Goal: Task Accomplishment & Management: Complete application form

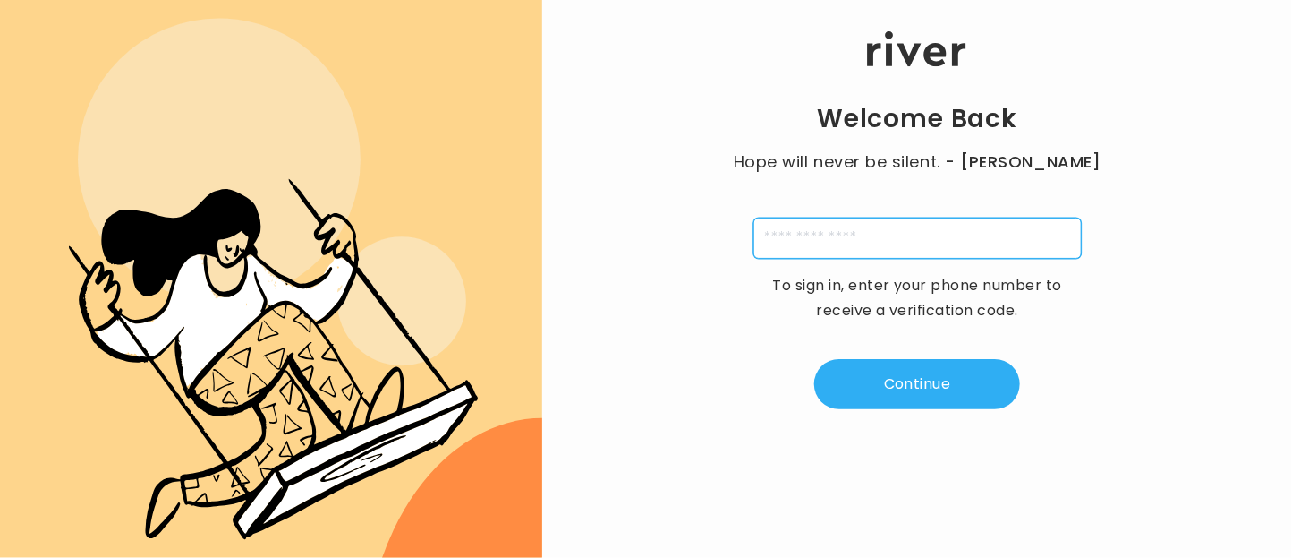
click at [818, 247] on input "tel" at bounding box center [918, 237] width 328 height 41
type input "**********"
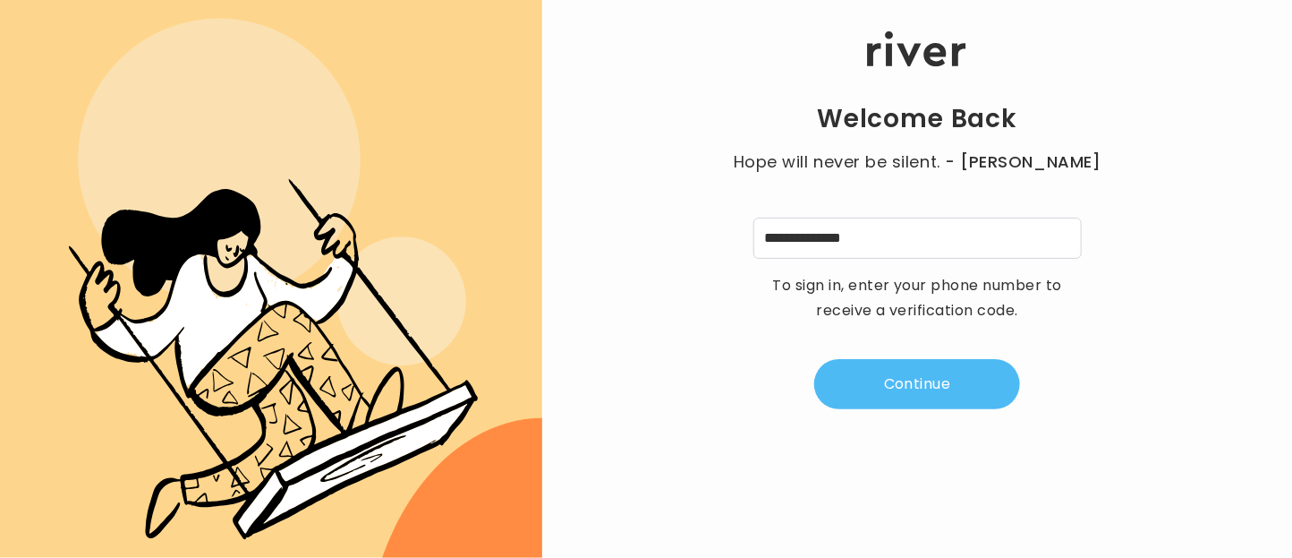
click at [894, 395] on button "Continue" at bounding box center [917, 384] width 206 height 50
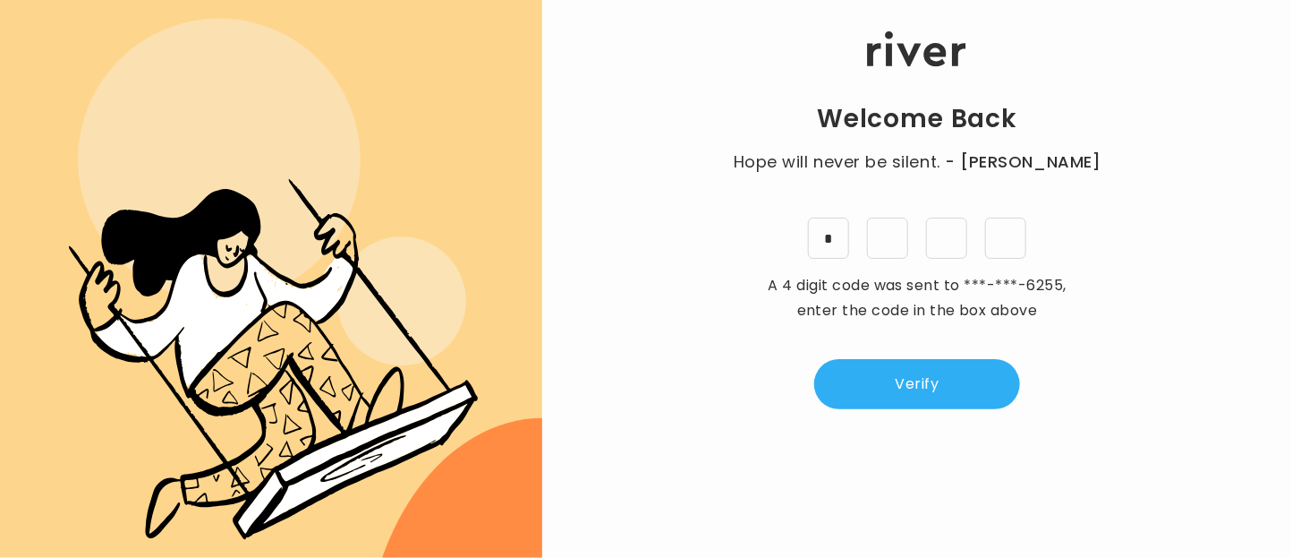
type input "*"
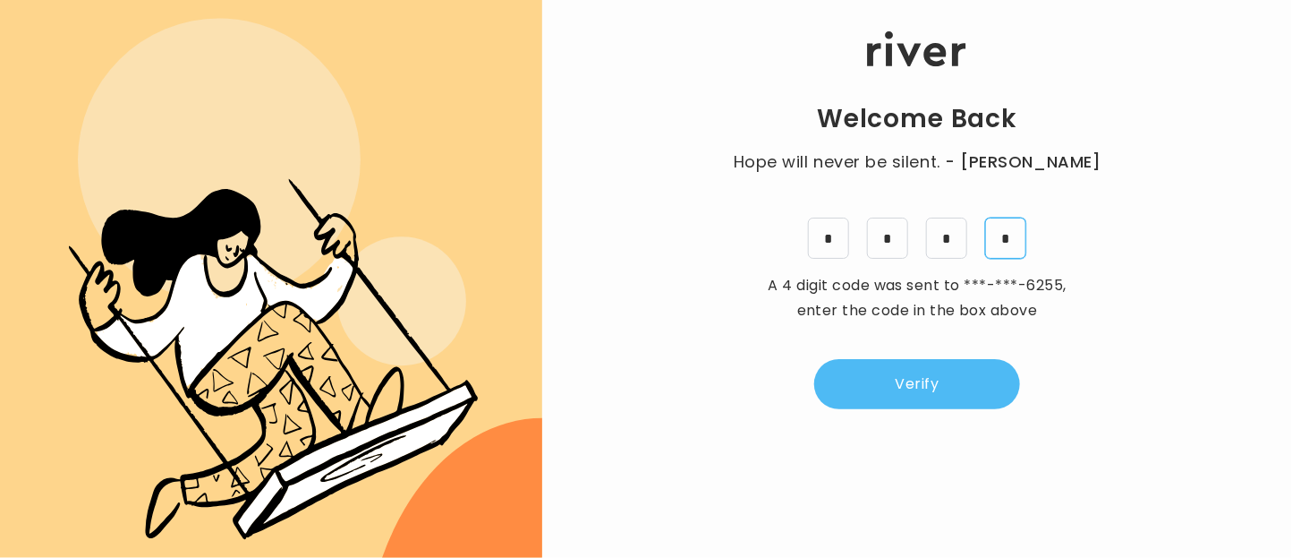
type input "*"
click at [925, 381] on button "Verify" at bounding box center [917, 384] width 206 height 50
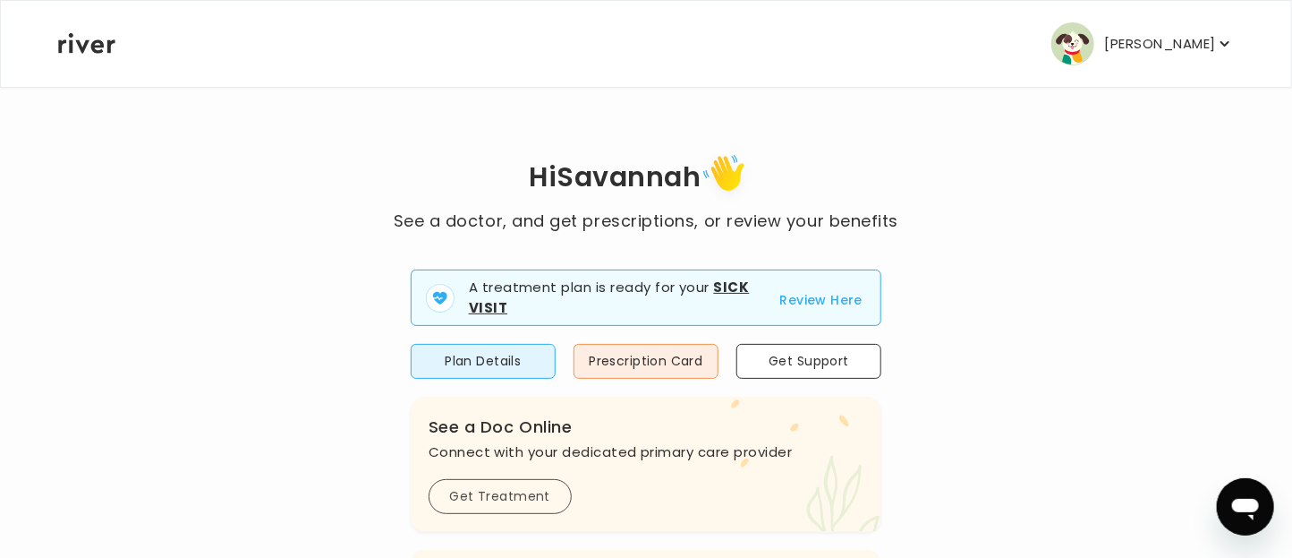
click at [468, 494] on button "Get Treatment" at bounding box center [500, 496] width 143 height 35
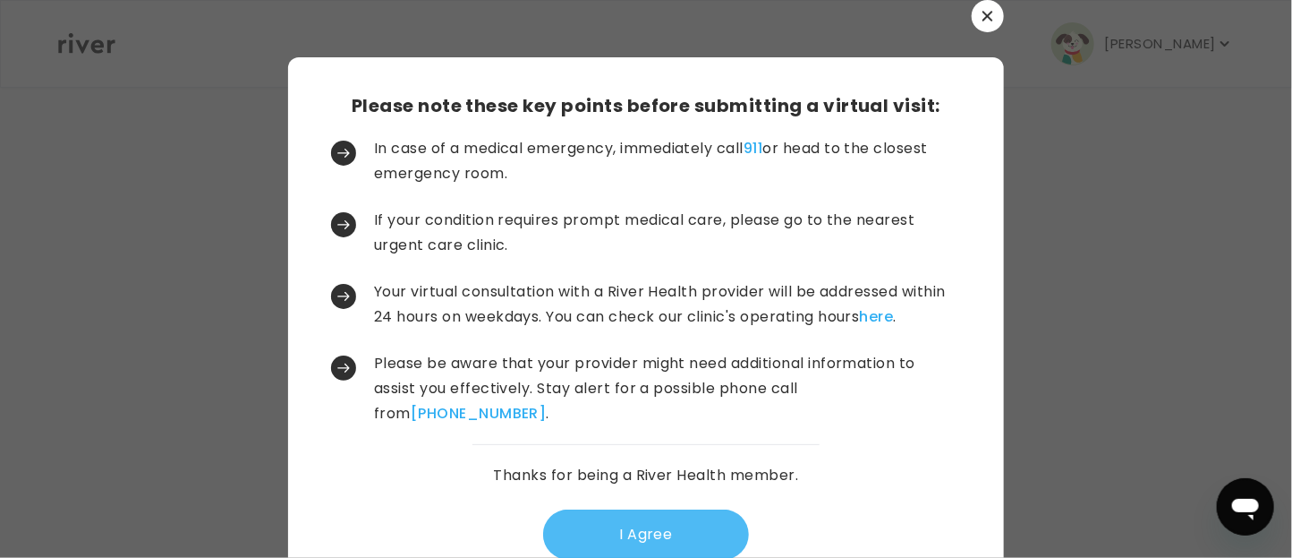
click at [628, 540] on button "I Agree" at bounding box center [646, 534] width 206 height 50
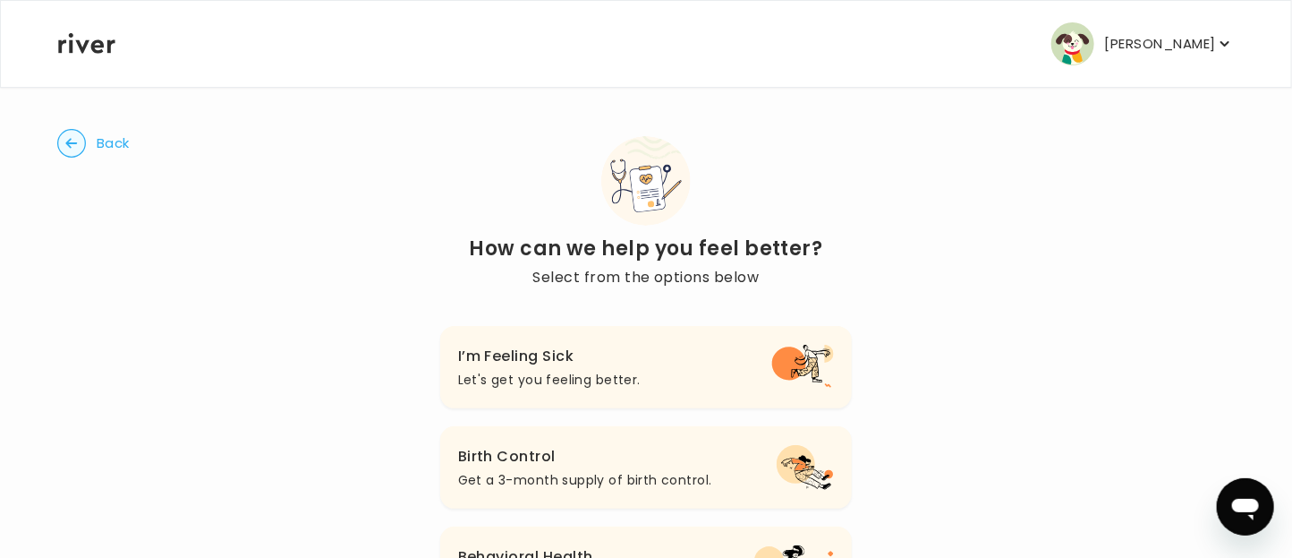
click at [600, 371] on p "Let's get you feeling better." at bounding box center [549, 379] width 183 height 21
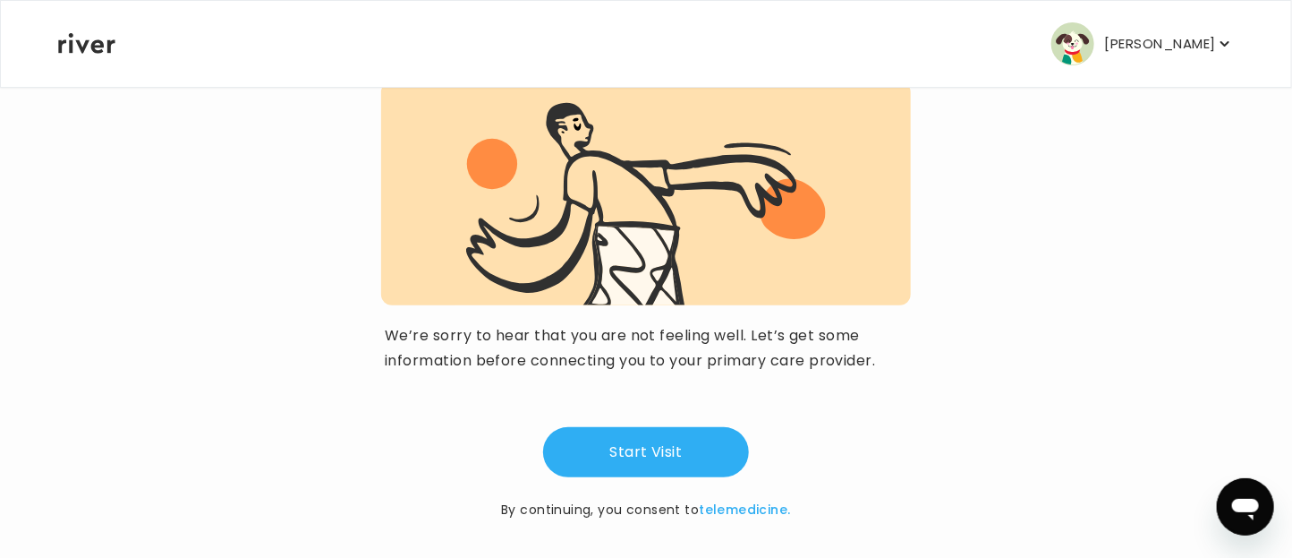
scroll to position [199, 0]
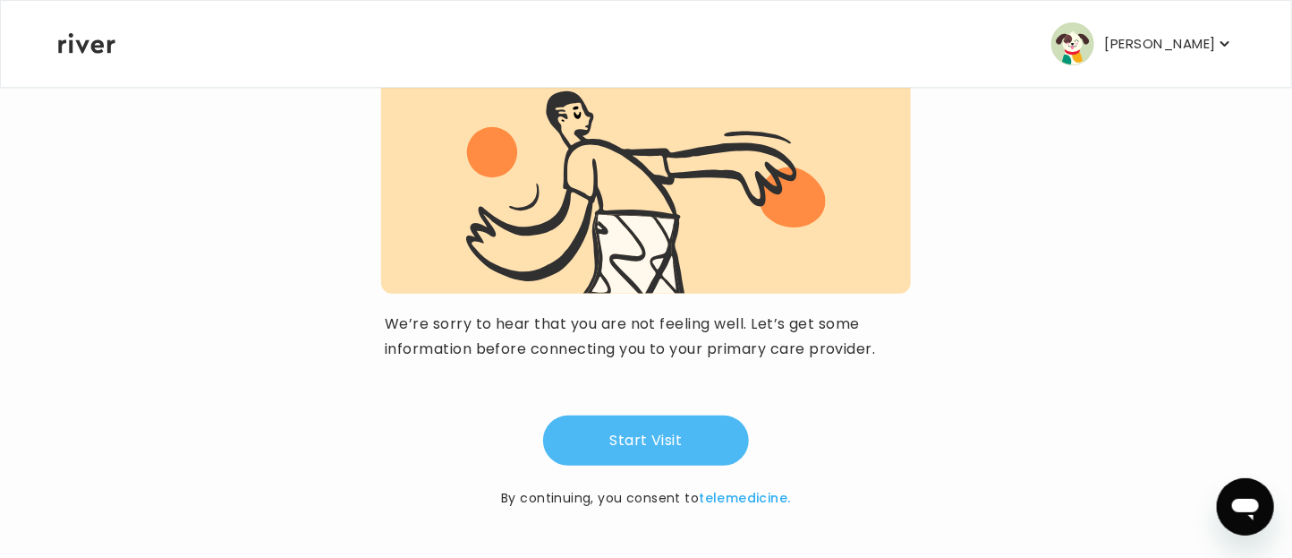
click at [627, 435] on button "Start Visit" at bounding box center [646, 440] width 206 height 50
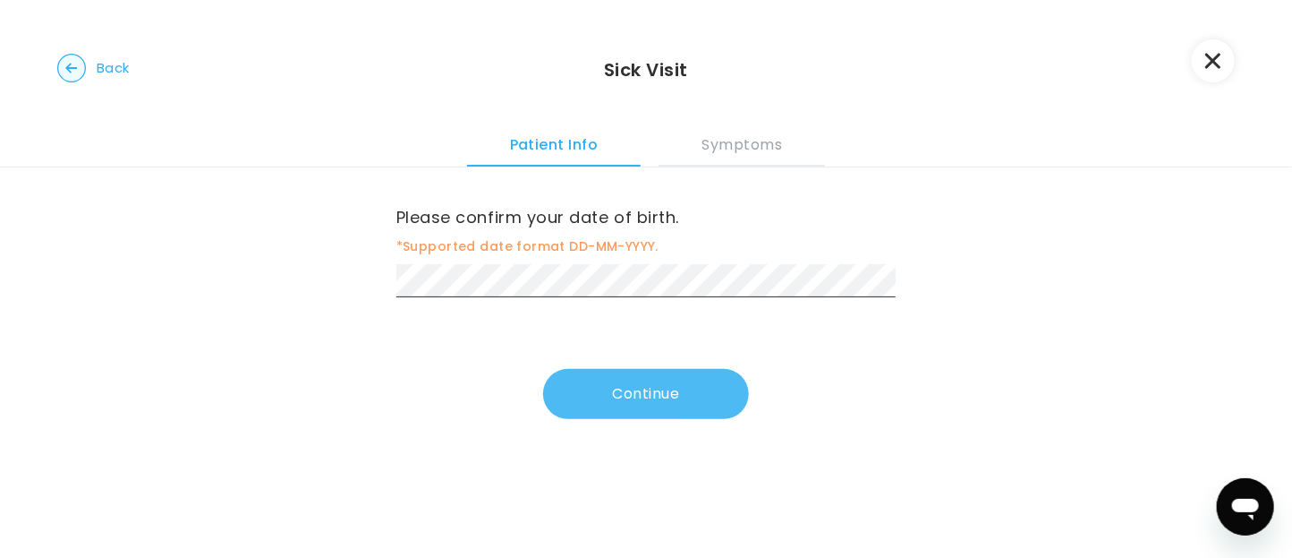
click at [654, 404] on button "Continue" at bounding box center [646, 394] width 206 height 50
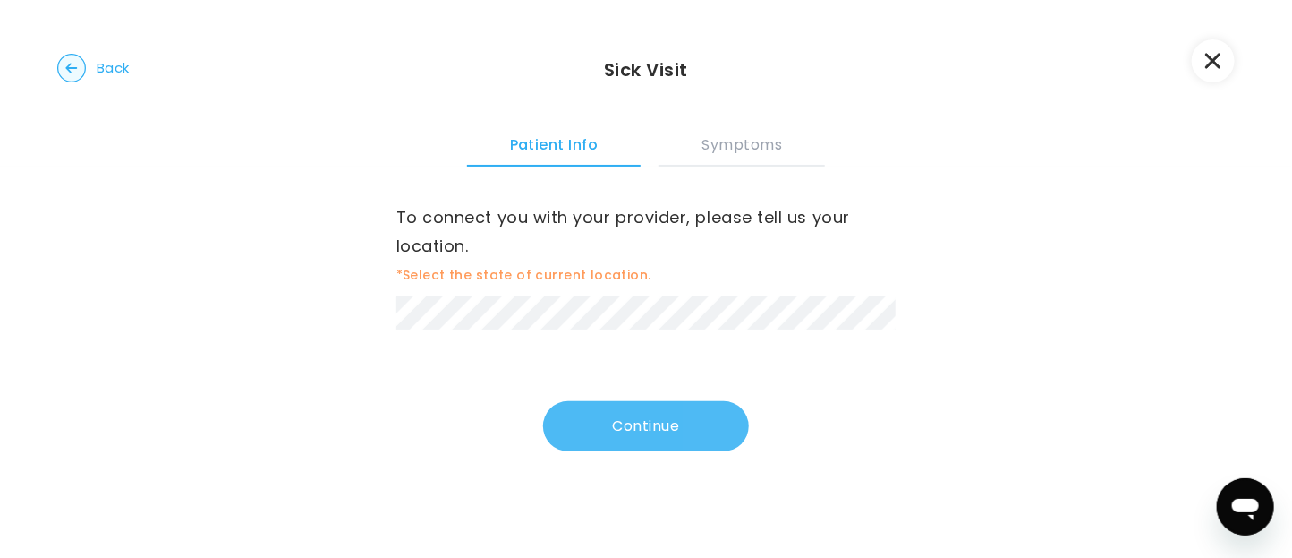
click at [661, 418] on button "Continue" at bounding box center [646, 426] width 206 height 50
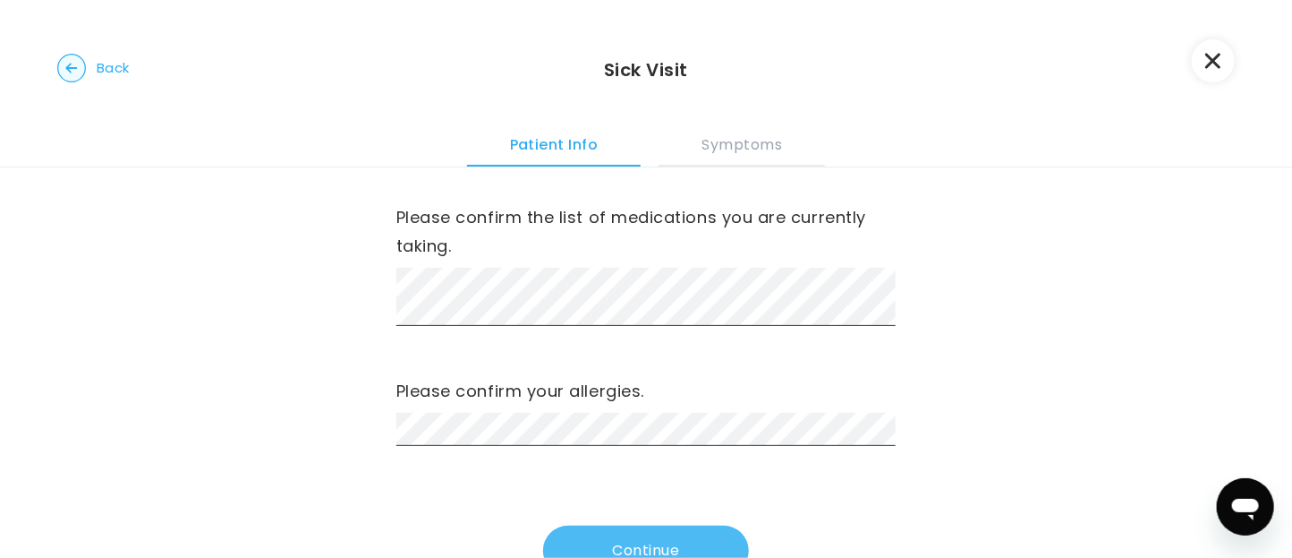
scroll to position [63, 0]
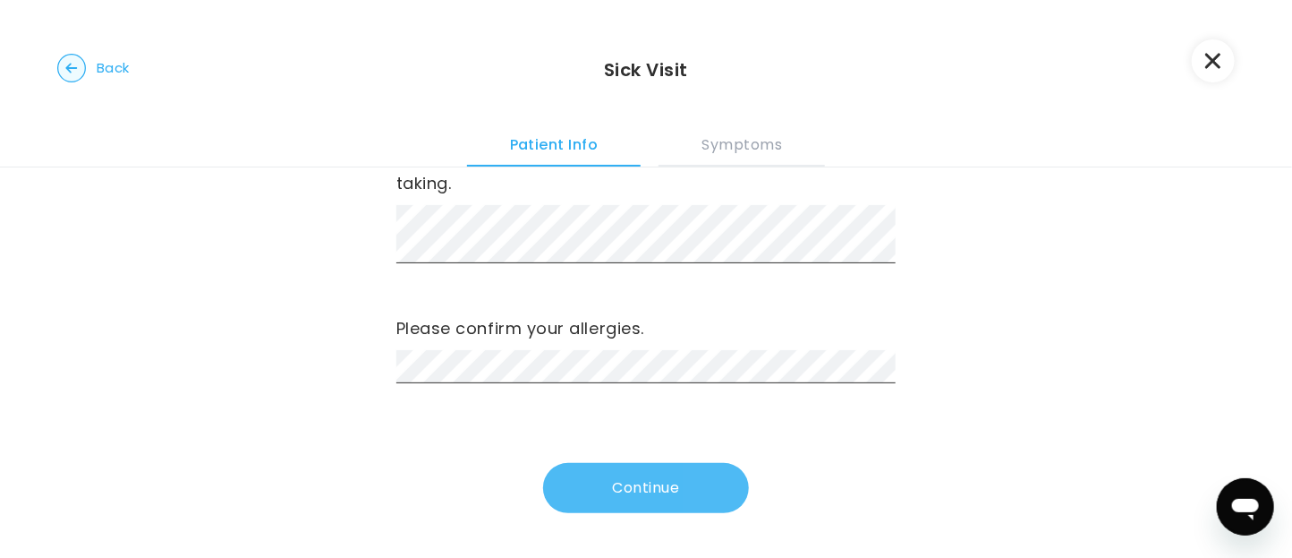
click at [648, 485] on button "Continue" at bounding box center [646, 488] width 206 height 50
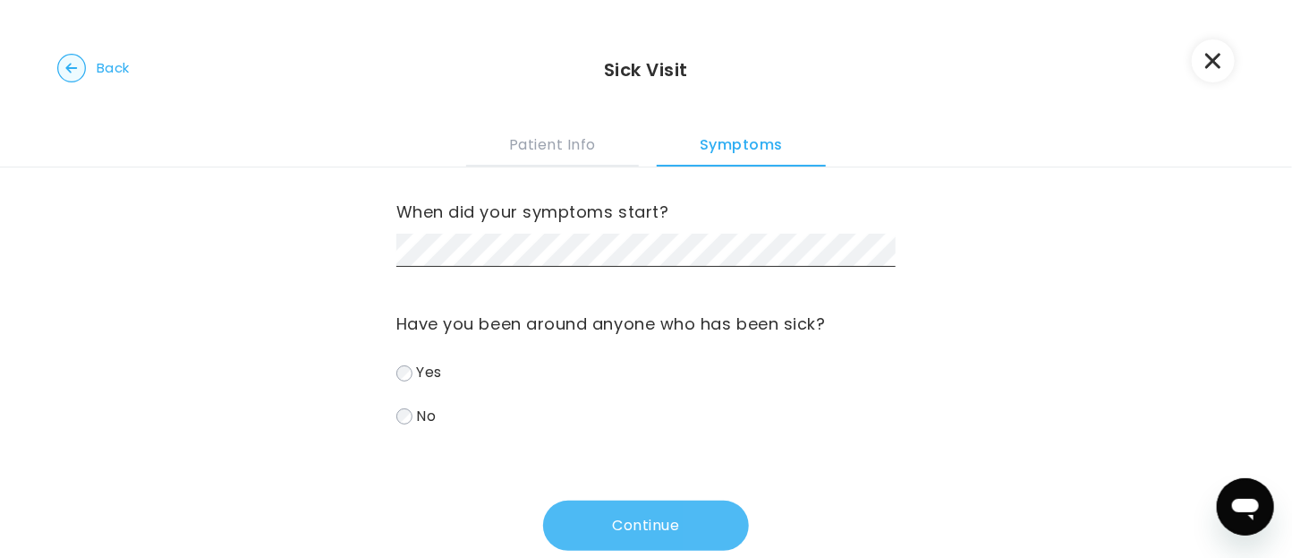
scroll to position [0, 0]
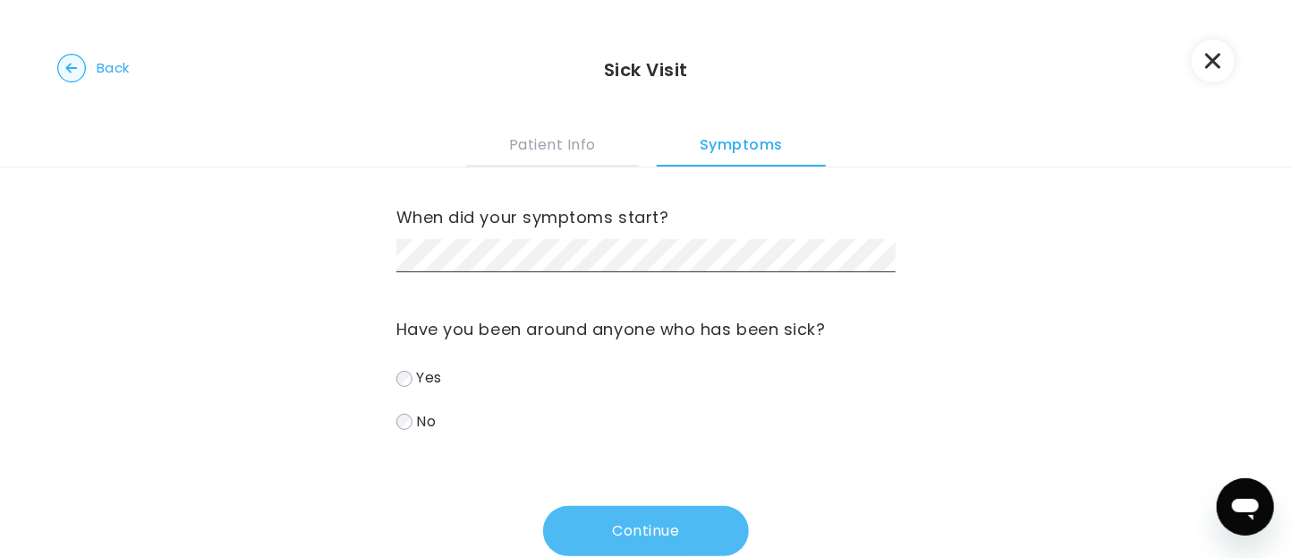
click at [599, 539] on button "Continue" at bounding box center [646, 531] width 206 height 50
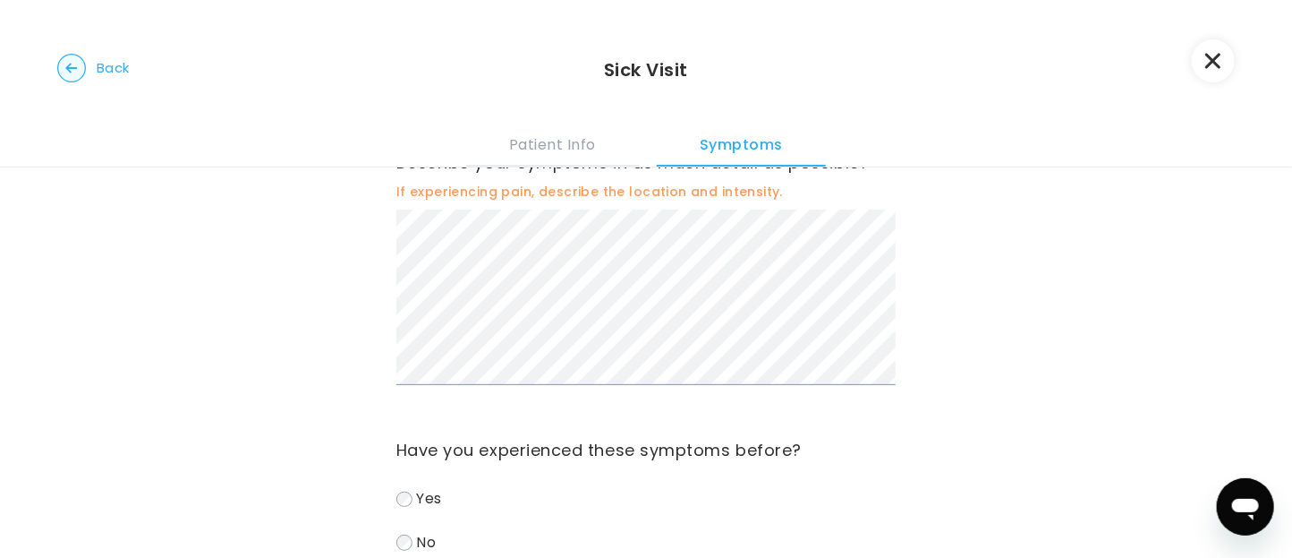
scroll to position [60, 0]
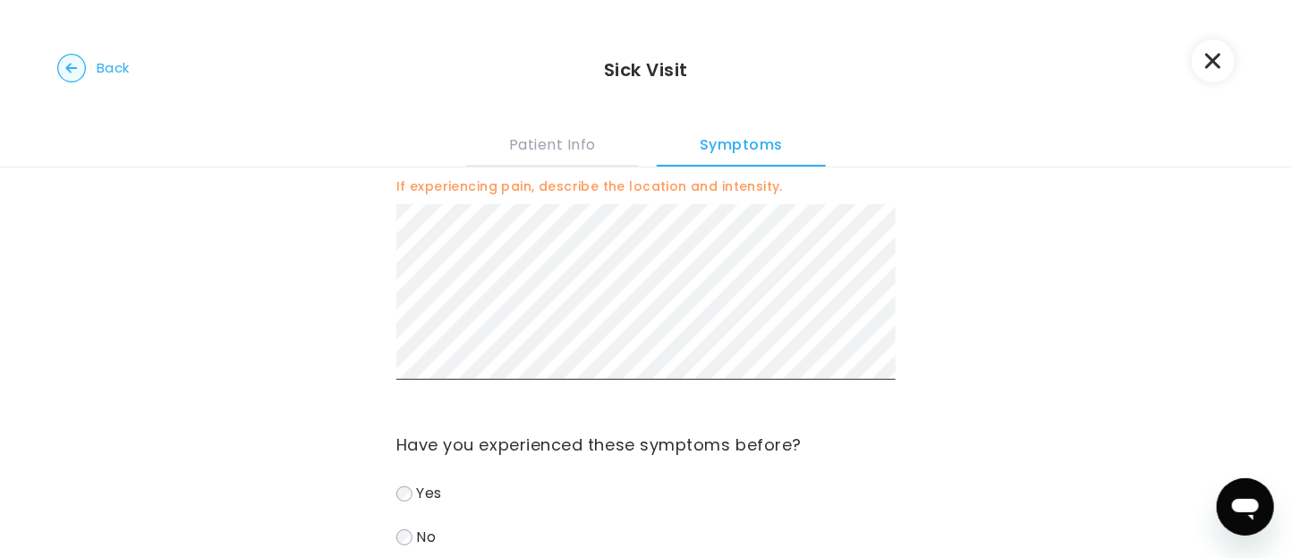
click at [401, 500] on label "Yes" at bounding box center [645, 494] width 499 height 26
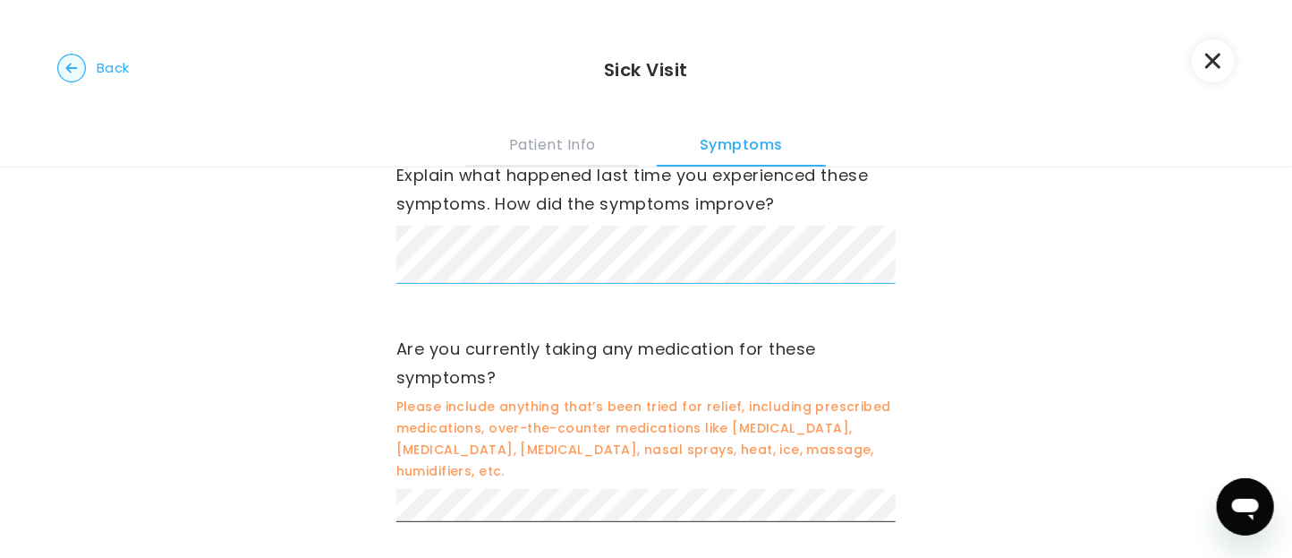
scroll to position [609, 0]
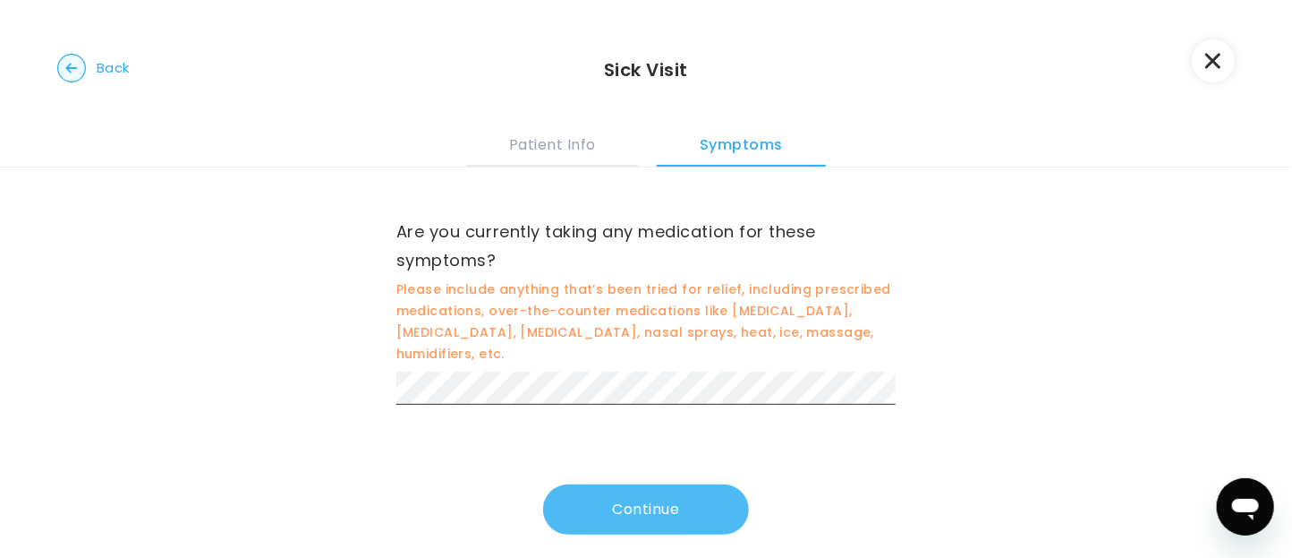
click at [666, 498] on button "Continue" at bounding box center [646, 509] width 206 height 50
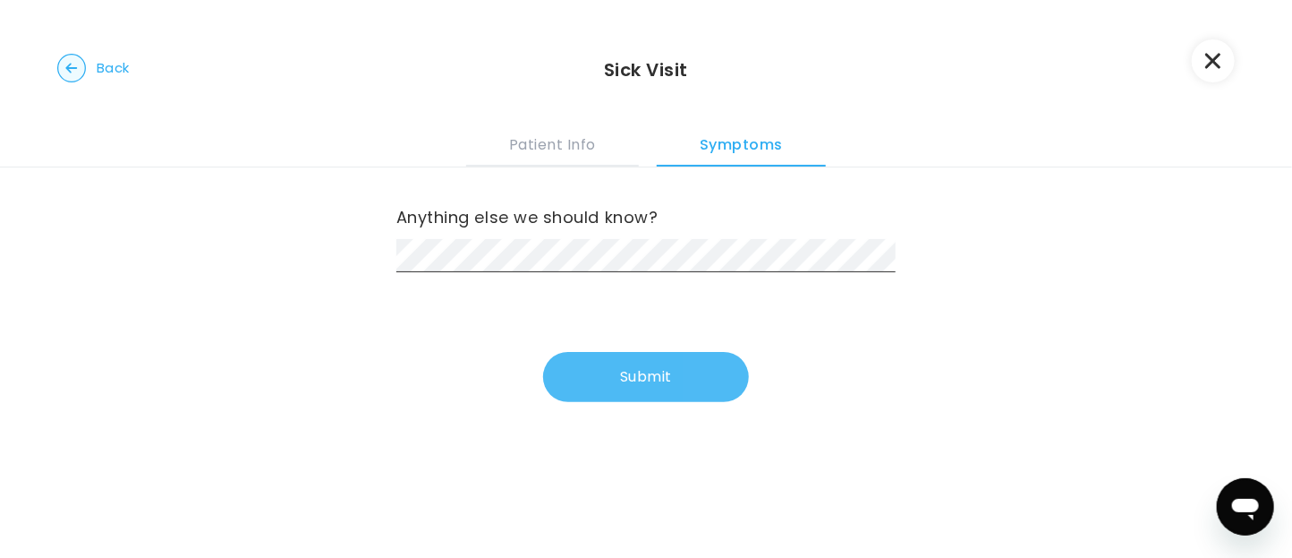
scroll to position [0, 0]
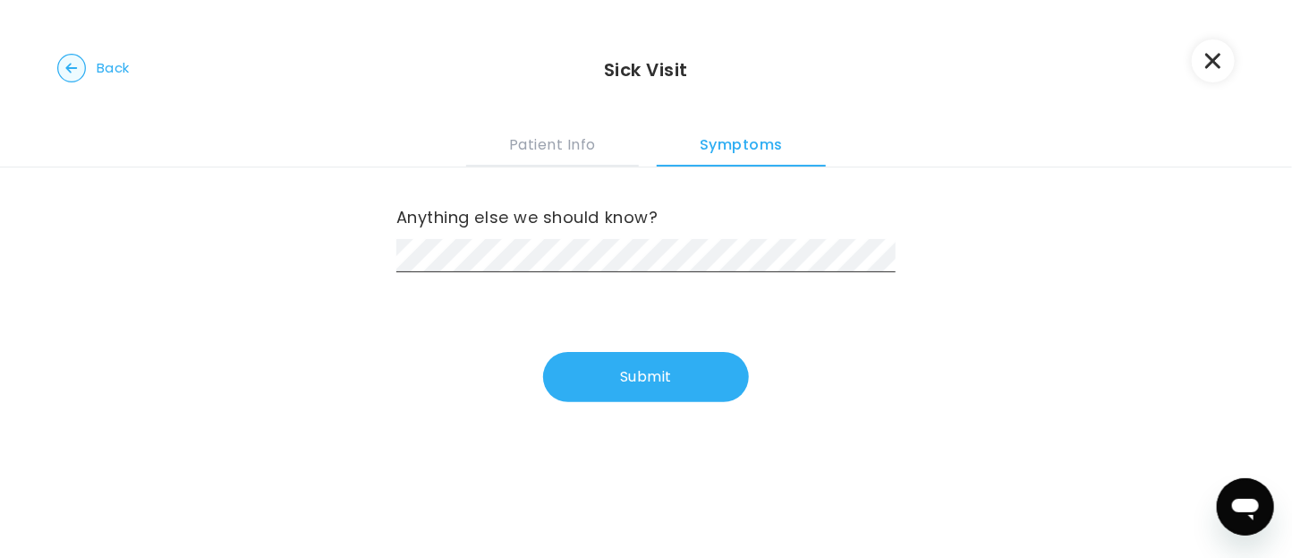
click at [973, 398] on div "Anything else we should know? Submit" at bounding box center [646, 306] width 1292 height 279
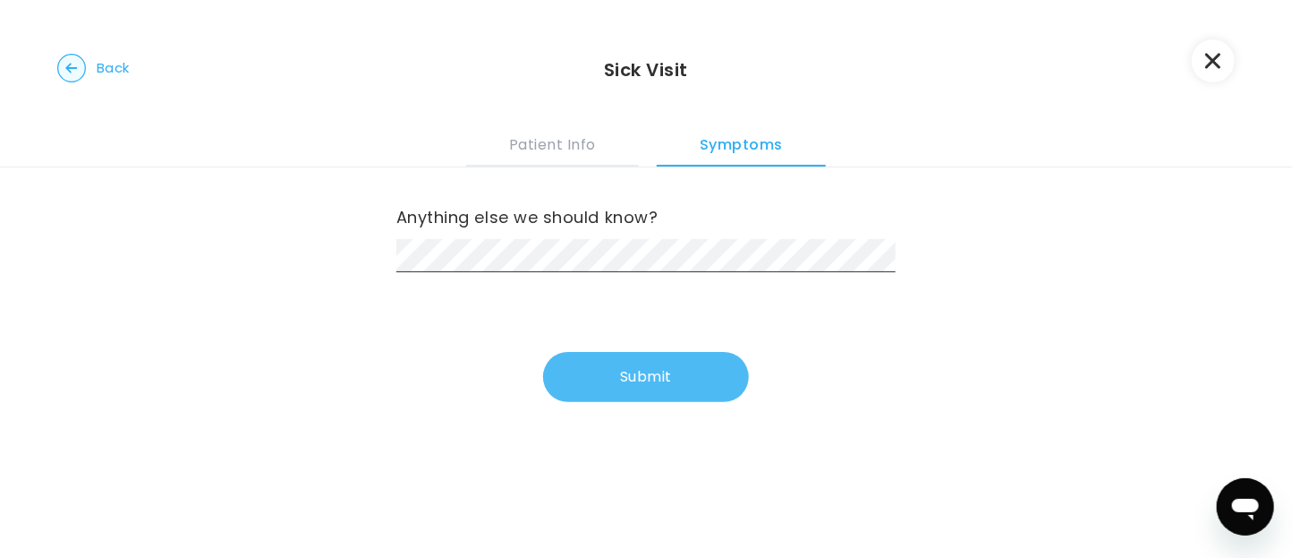
click at [608, 359] on button "Submit" at bounding box center [646, 377] width 206 height 50
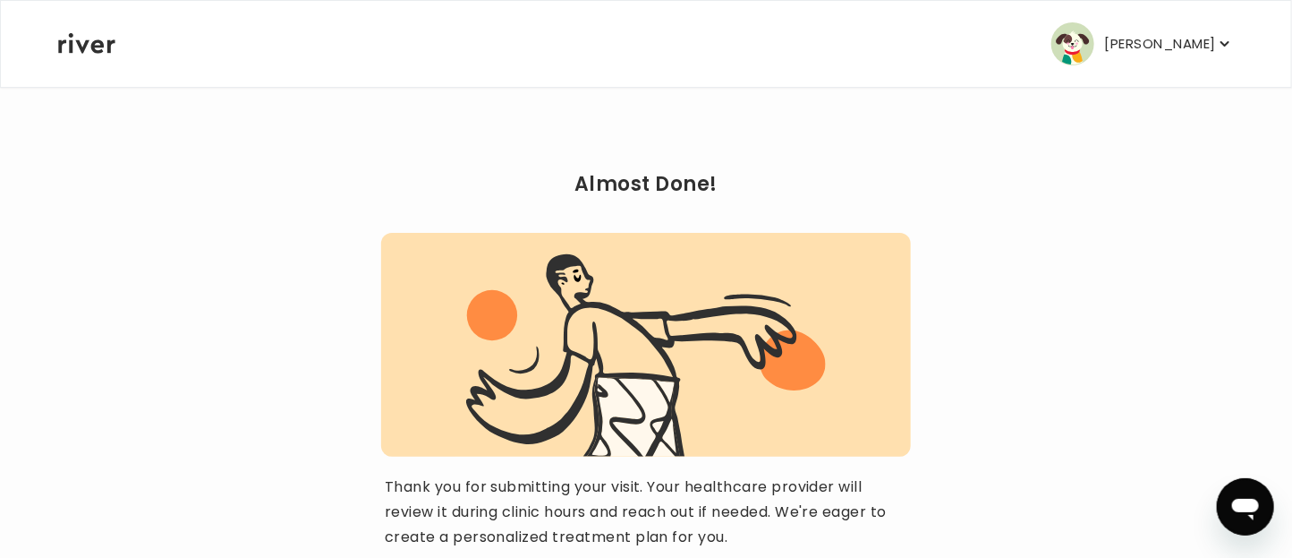
scroll to position [313, 0]
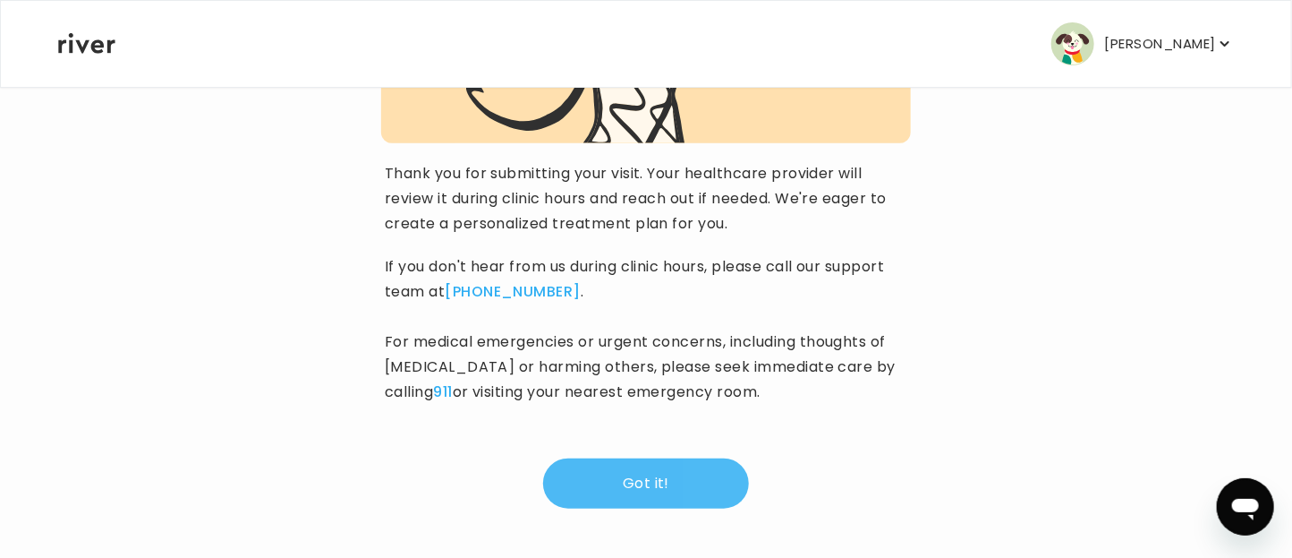
click at [602, 490] on button "Got it!" at bounding box center [646, 483] width 206 height 50
